Goal: Task Accomplishment & Management: Use online tool/utility

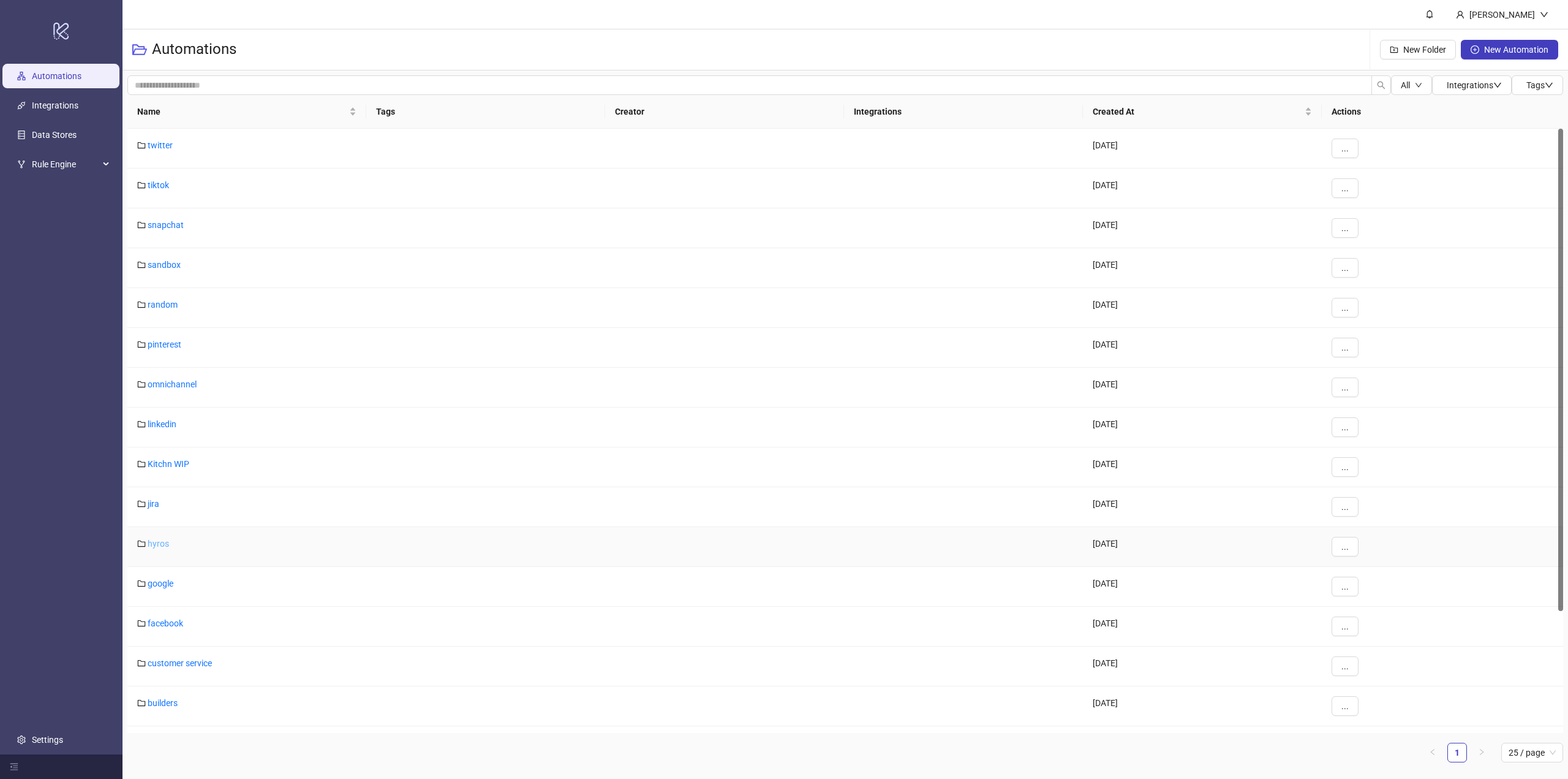
click at [150, 545] on link "hyros" at bounding box center [158, 543] width 21 height 10
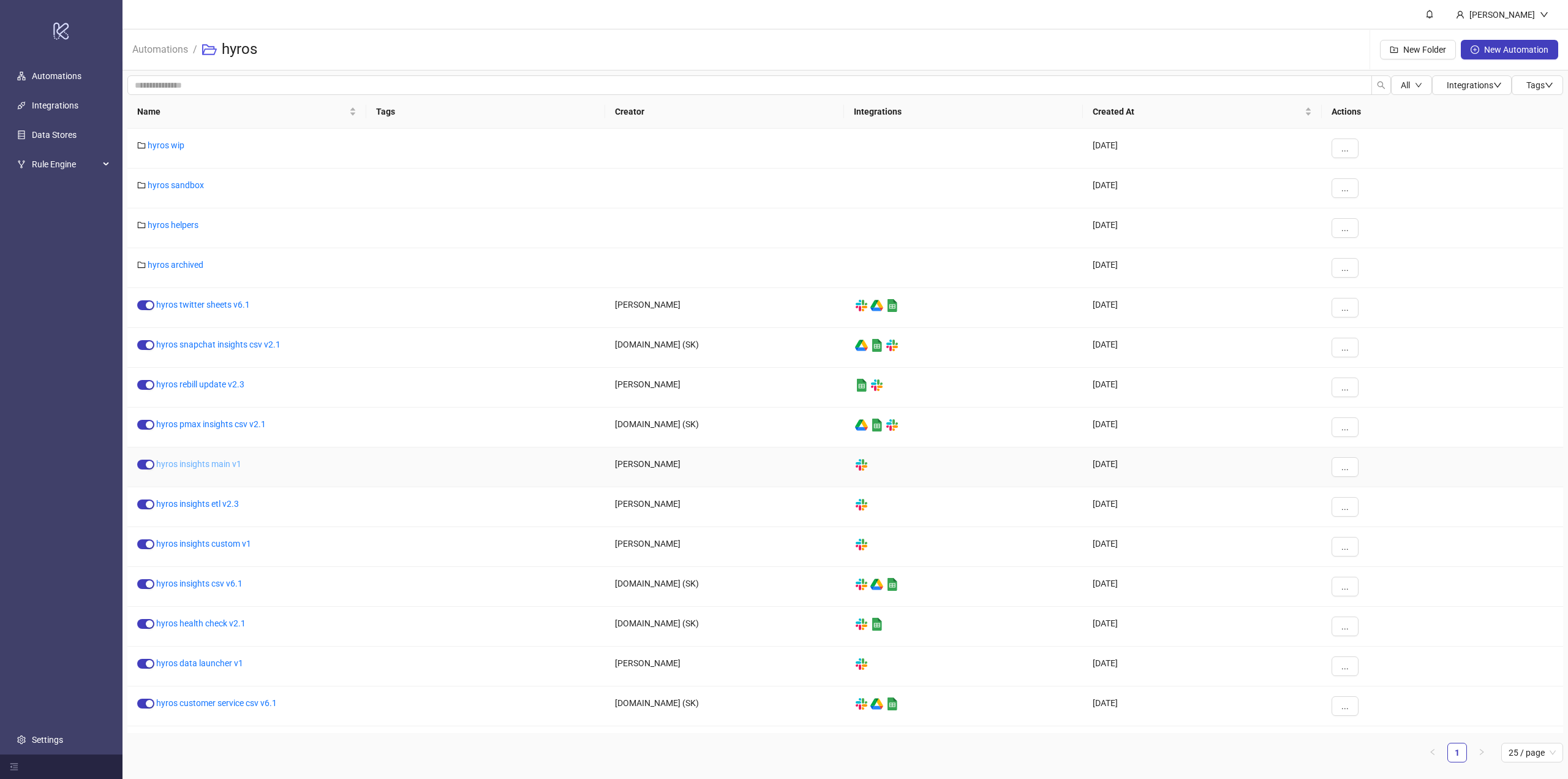
click at [204, 466] on link "hyros insights main v1" at bounding box center [199, 463] width 85 height 10
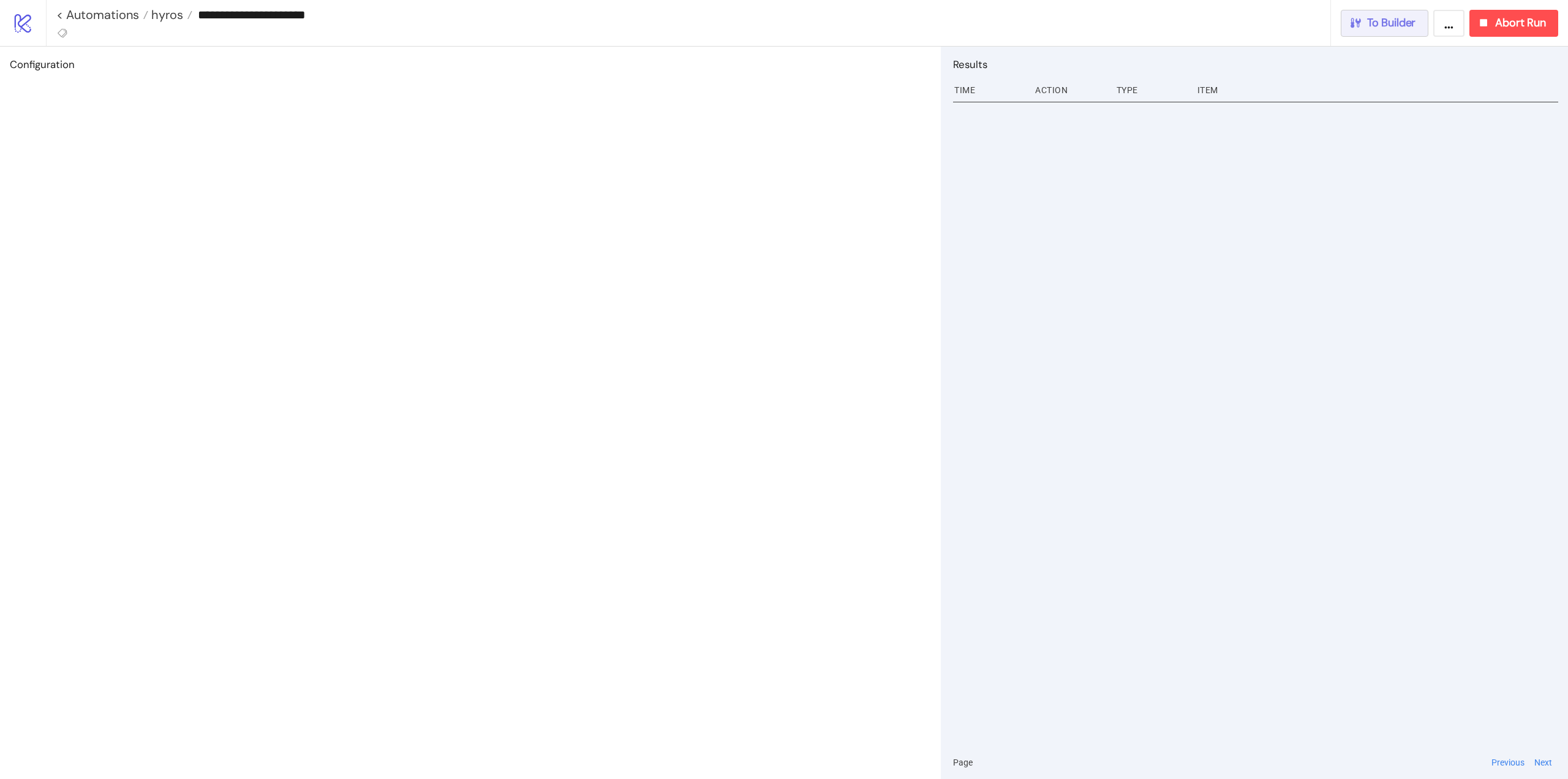
click at [1391, 32] on button "To Builder" at bounding box center [1385, 23] width 88 height 27
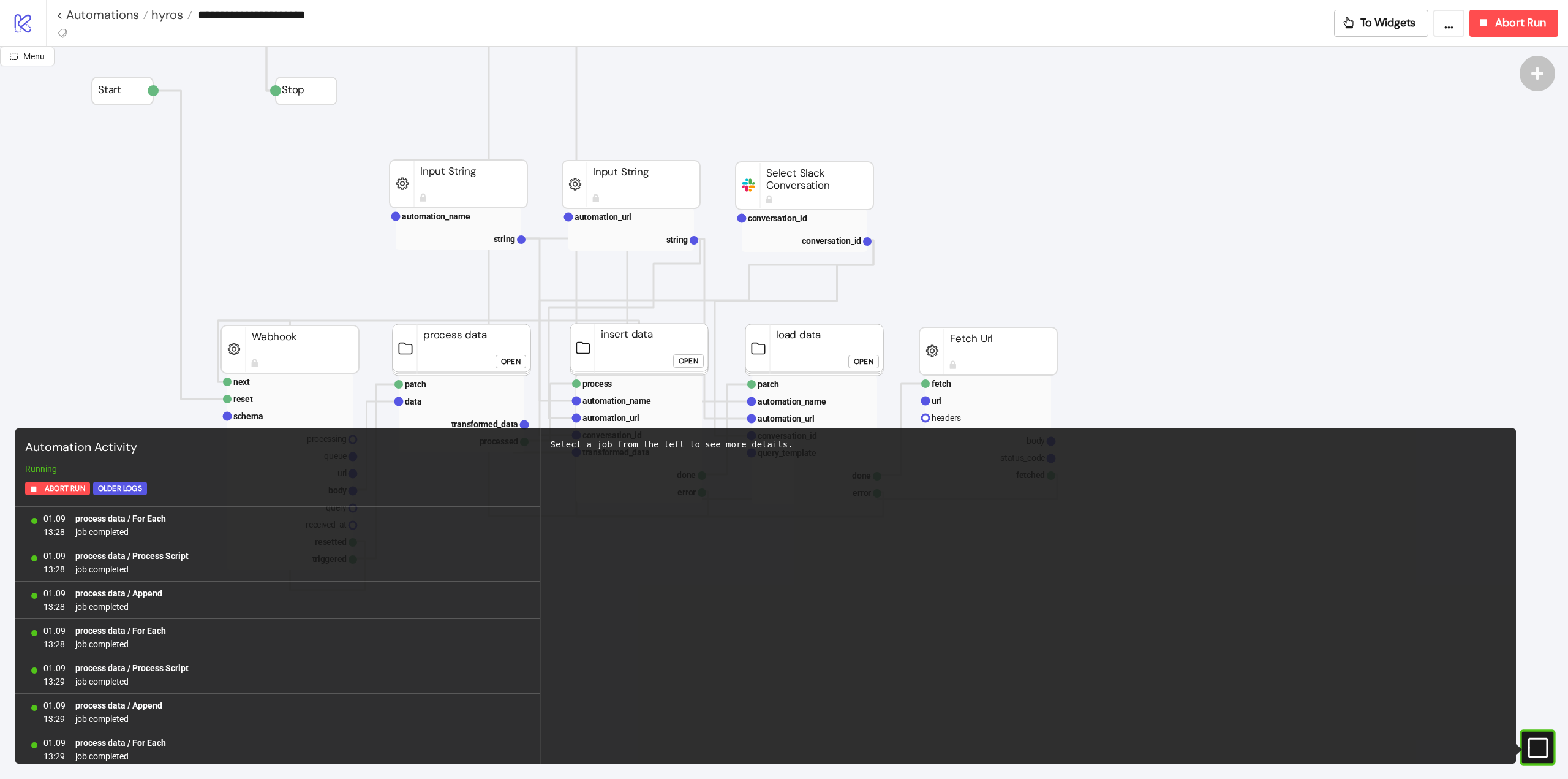
scroll to position [1014, 0]
click at [1535, 751] on icon "#e9k1n36qviq57_to { animation: e9k1n36qviq57_to__to 2000ms linear infinite norm…" at bounding box center [1537, 747] width 21 height 21
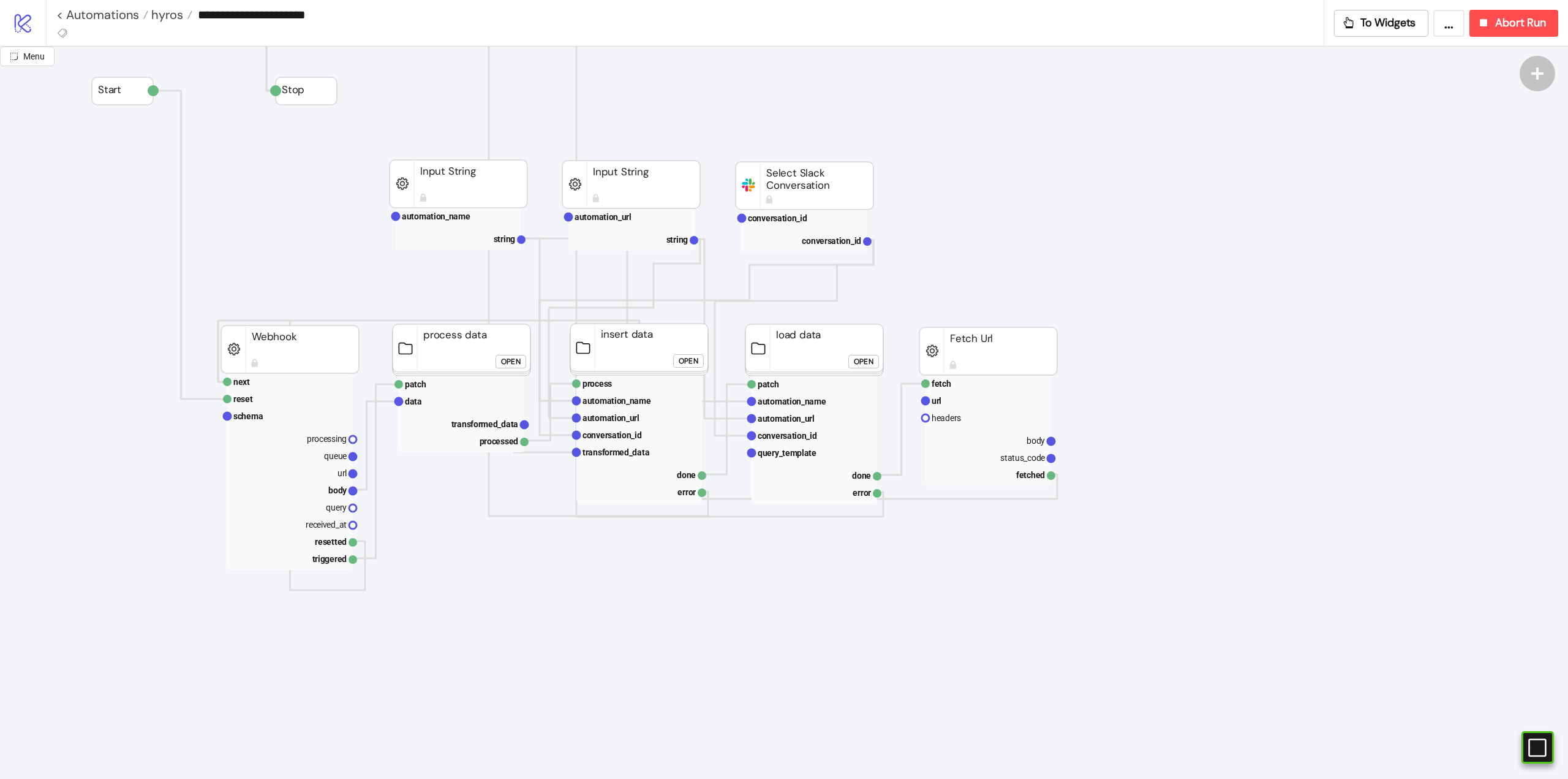
click at [510, 361] on div "Open" at bounding box center [510, 362] width 20 height 14
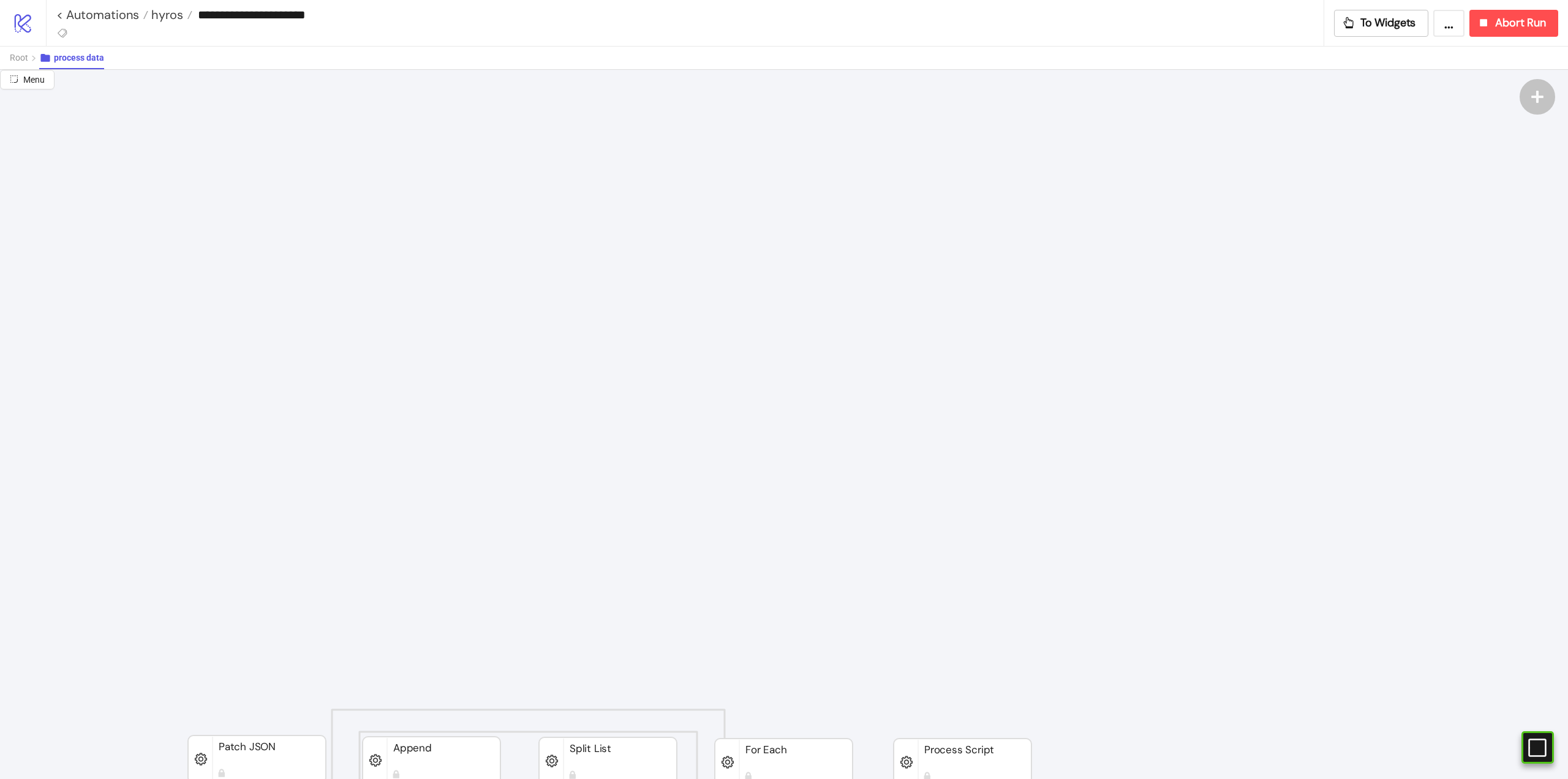
scroll to position [368, 0]
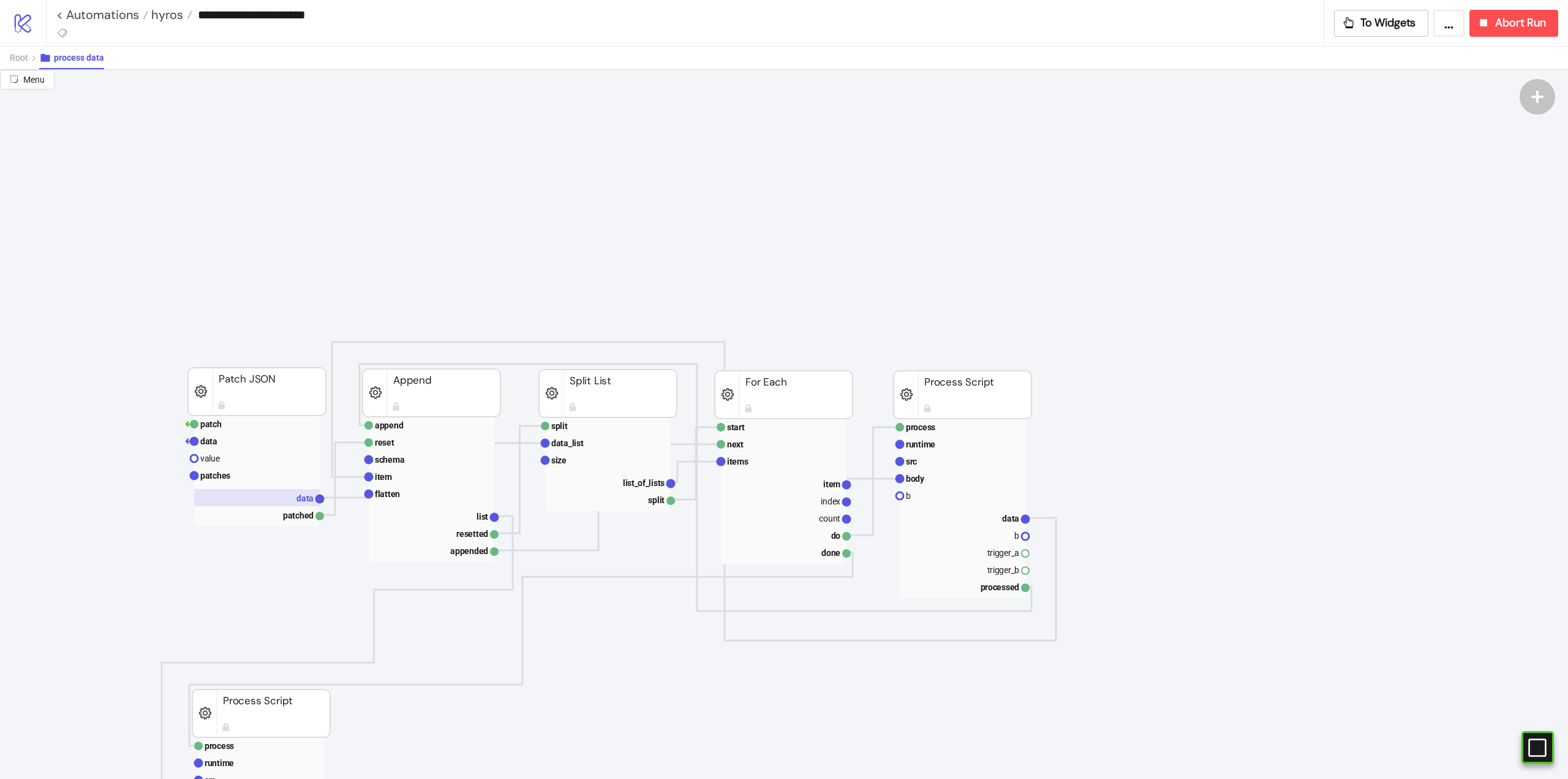
click at [298, 501] on text "data" at bounding box center [305, 498] width 17 height 10
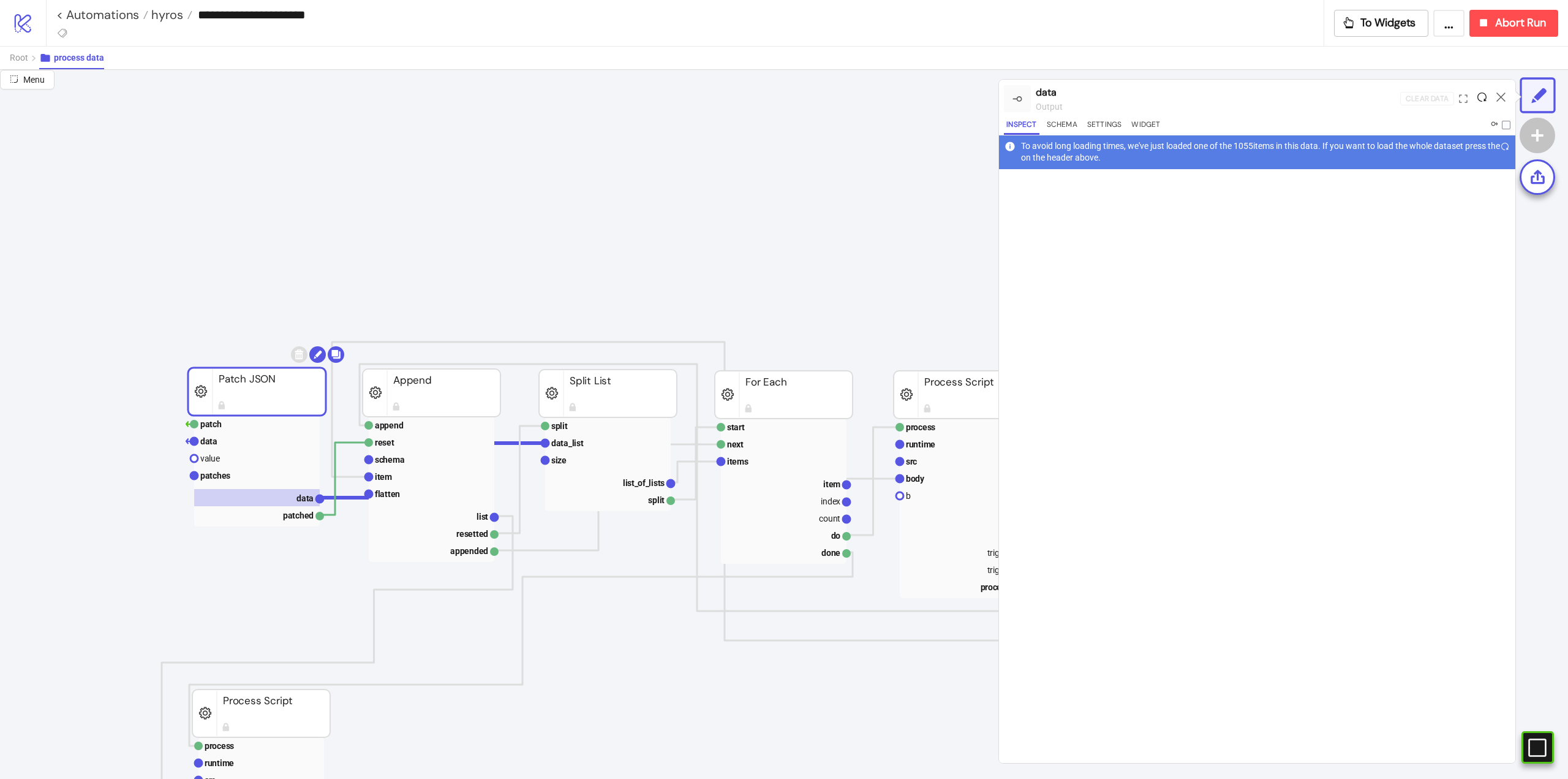
click at [1480, 97] on icon at bounding box center [1482, 97] width 9 height 10
click at [1499, 97] on icon at bounding box center [1501, 97] width 9 height 10
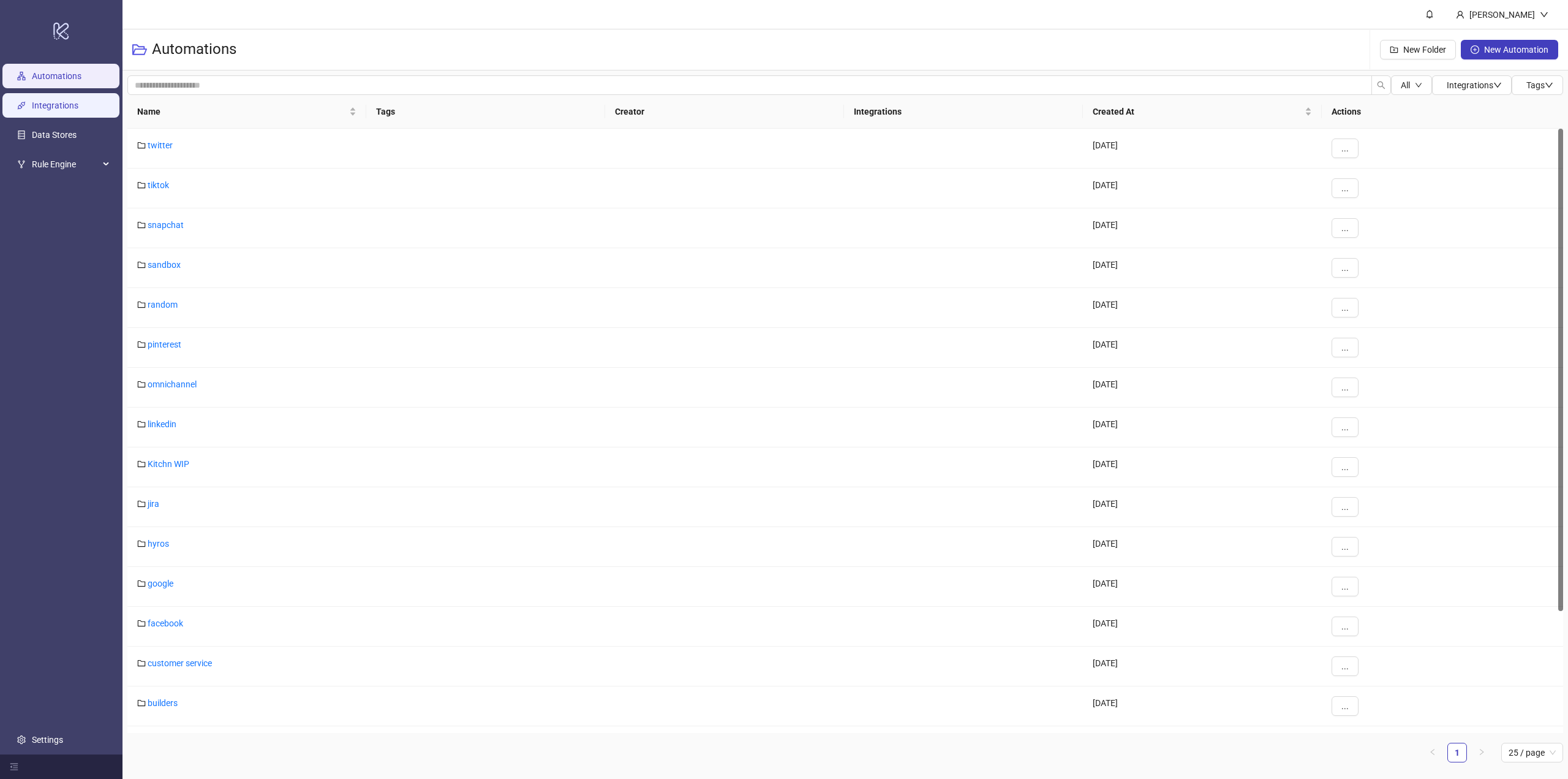
click at [63, 102] on link "Integrations" at bounding box center [56, 105] width 47 height 10
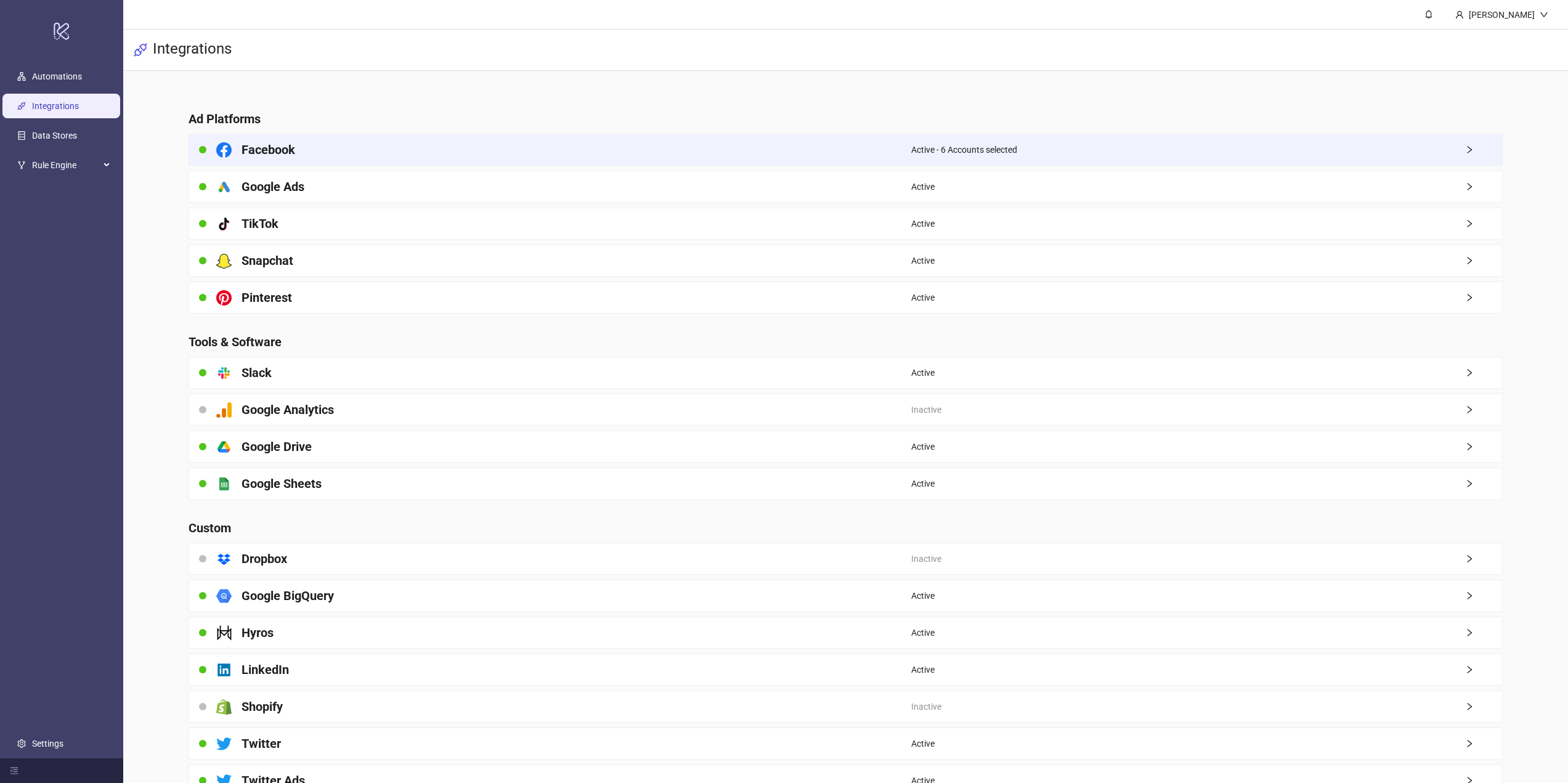
click at [1469, 147] on icon "right" at bounding box center [1470, 150] width 4 height 7
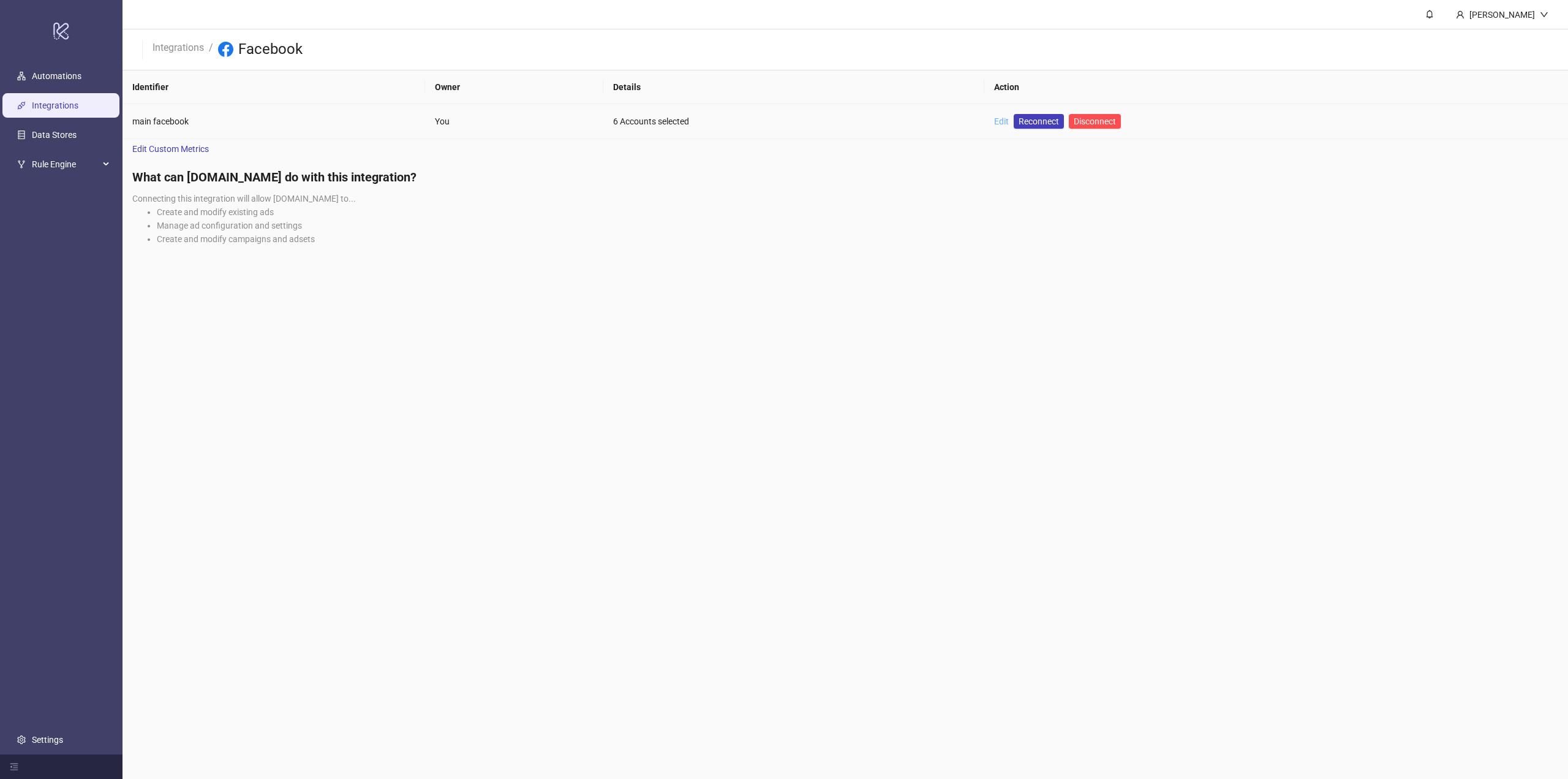
click at [996, 121] on link "Edit" at bounding box center [1001, 121] width 15 height 10
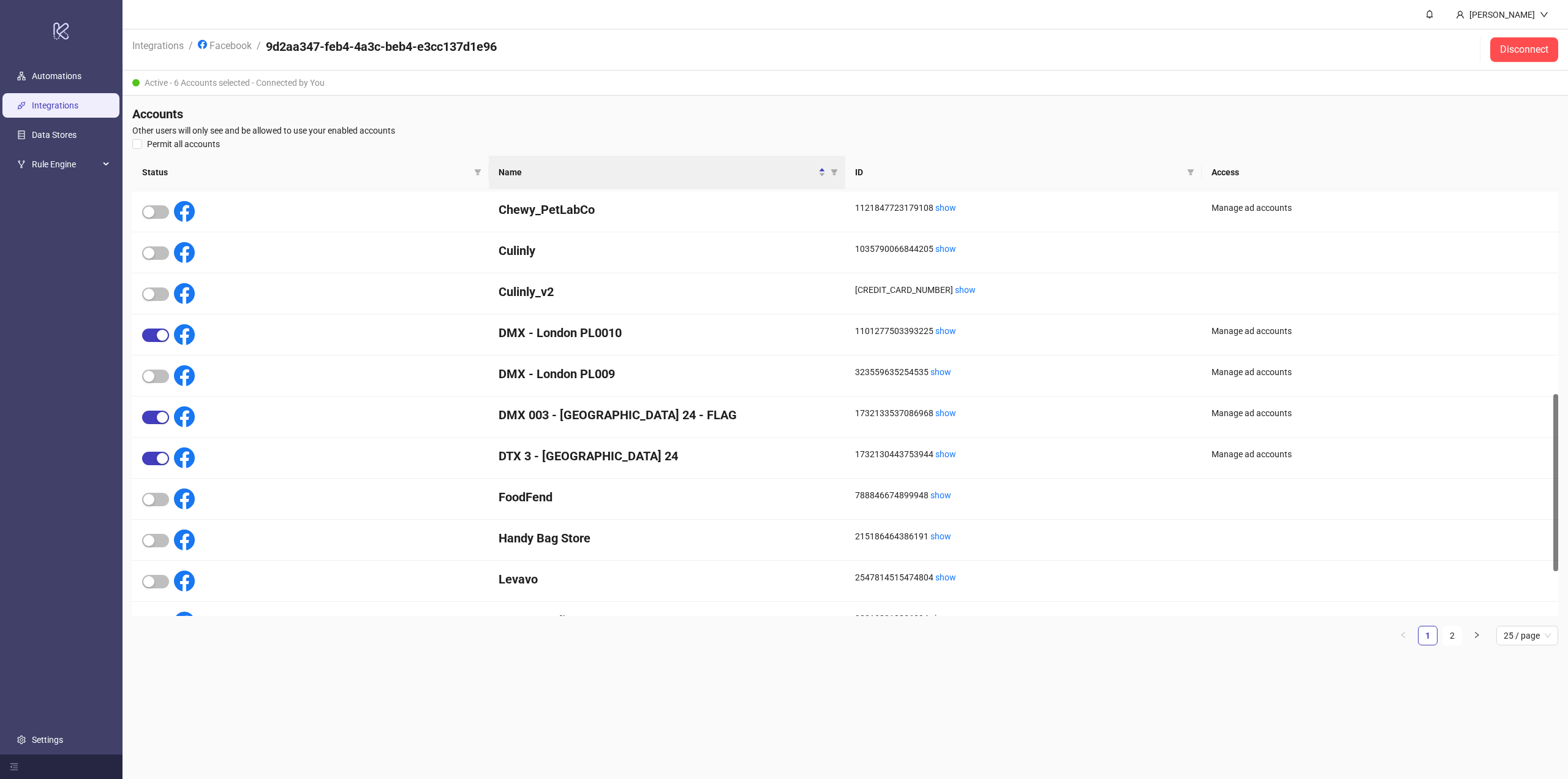
scroll to position [493, 0]
drag, startPoint x: 1556, startPoint y: 446, endPoint x: 1557, endPoint y: 452, distance: 6.1
click at [1557, 452] on div at bounding box center [1556, 482] width 5 height 177
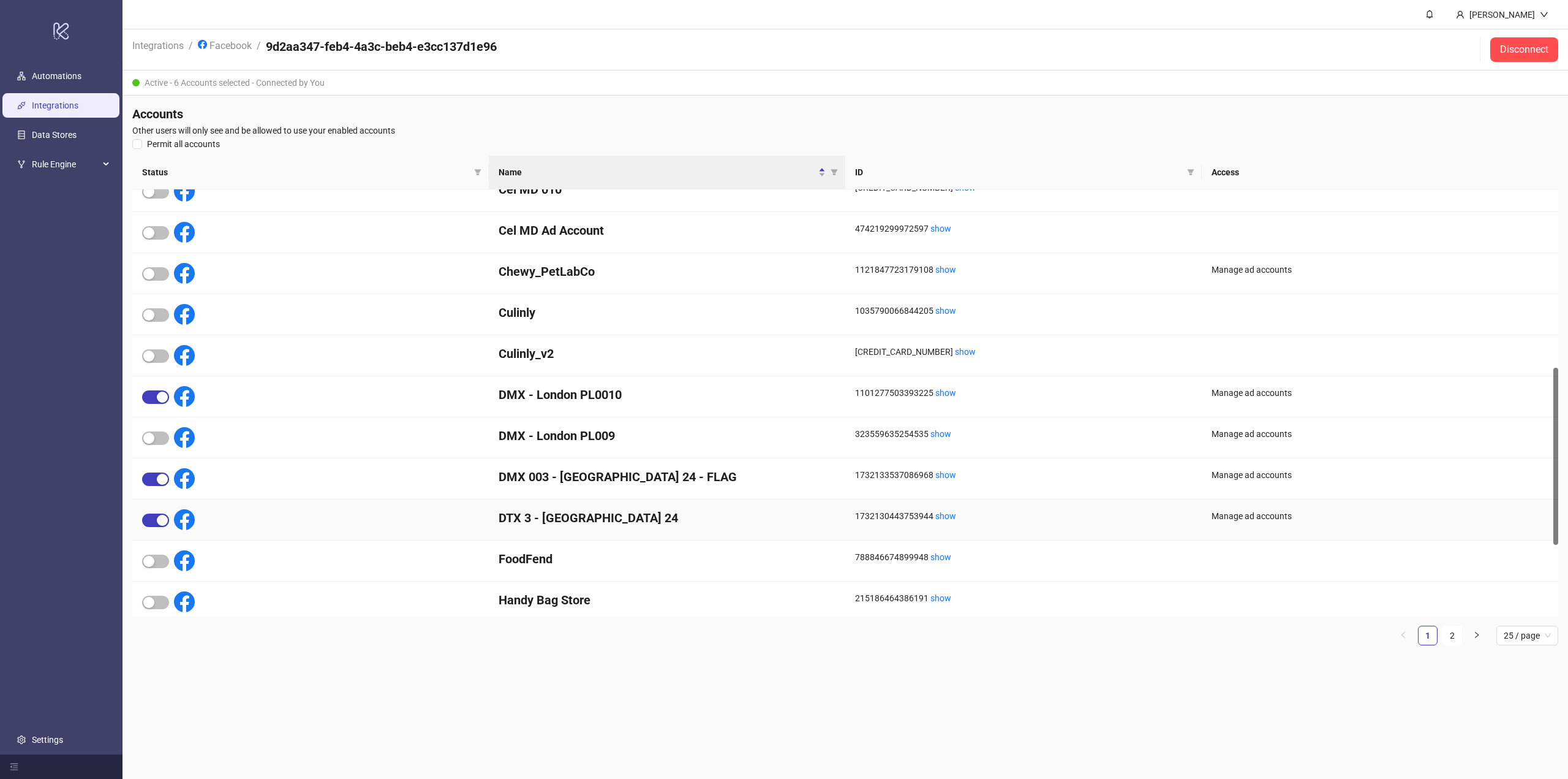
scroll to position [600, 0]
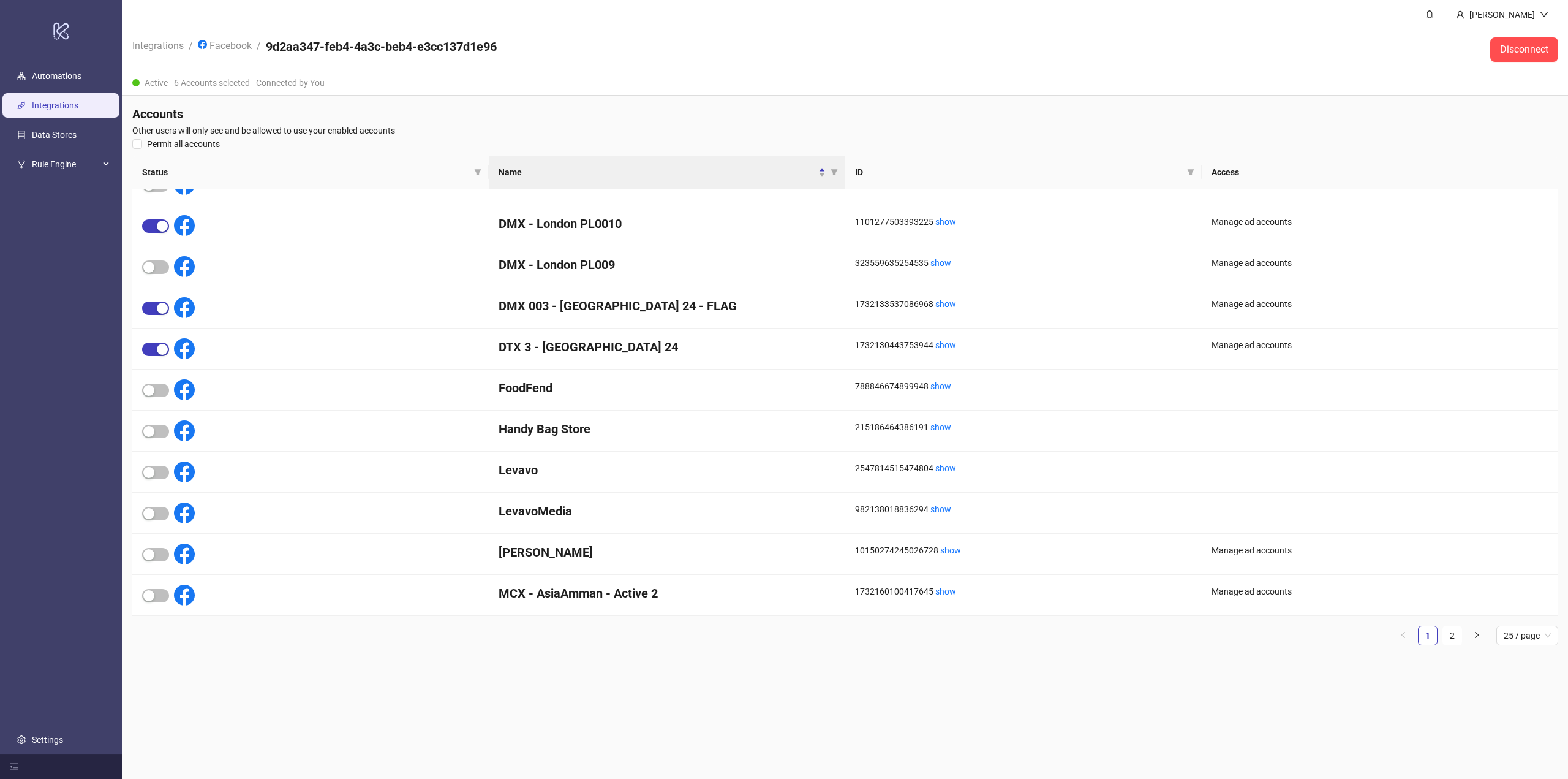
click at [516, 643] on ul "1 2 25 / page" at bounding box center [845, 635] width 1426 height 20
